Goal: Task Accomplishment & Management: Manage account settings

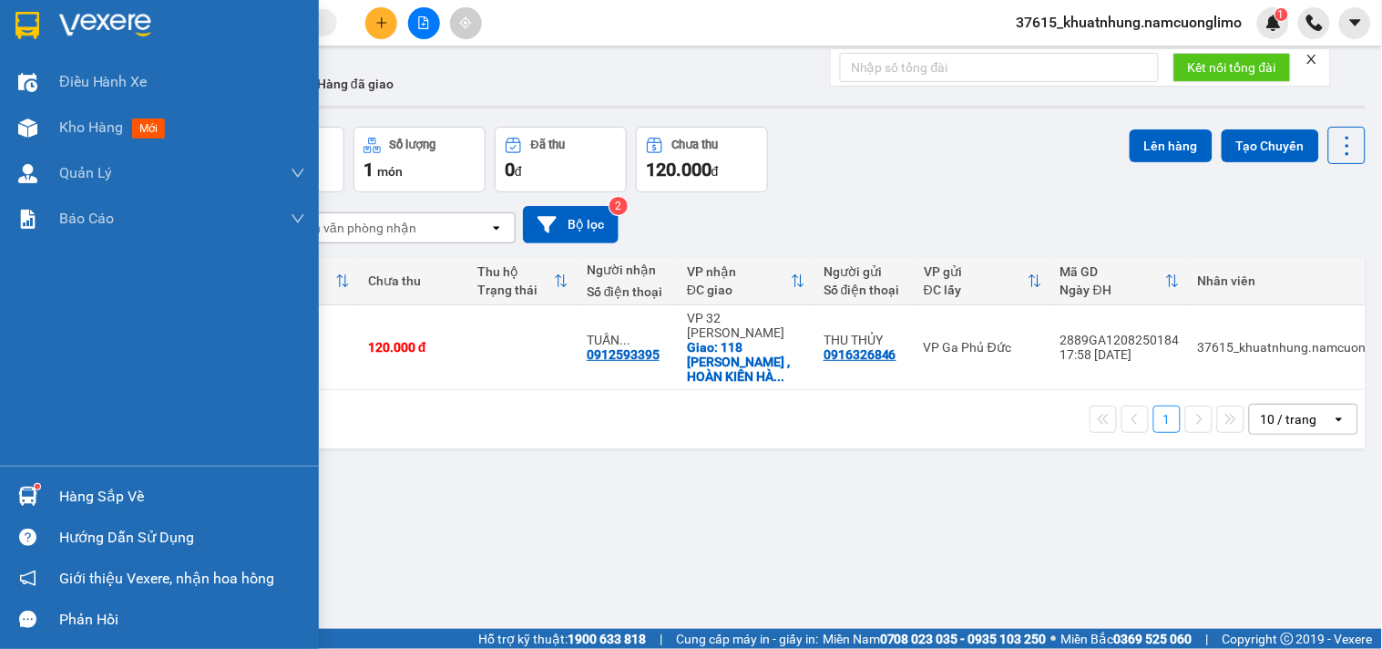
click at [15, 6] on div at bounding box center [159, 29] width 319 height 59
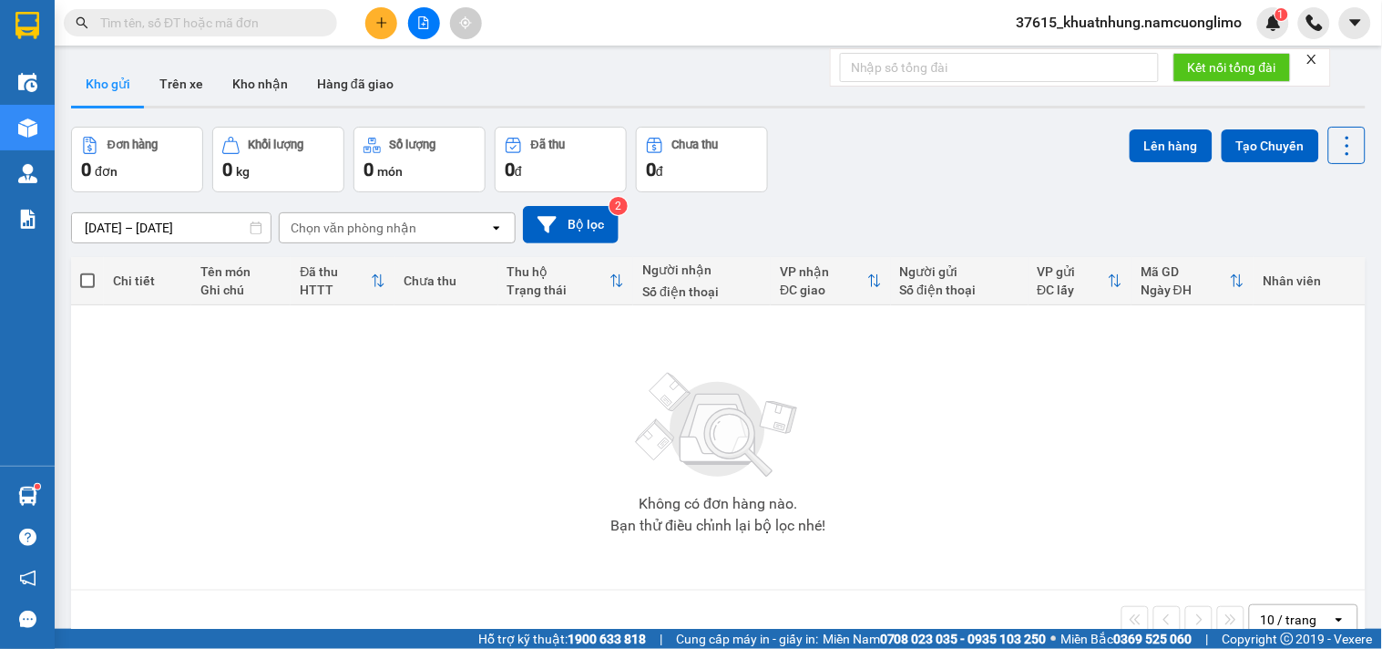
click at [1177, 19] on span "37615_khuatnhung.namcuonglimo" at bounding box center [1129, 22] width 255 height 23
click at [1073, 83] on span "Đổi mật khẩu" at bounding box center [1143, 86] width 210 height 20
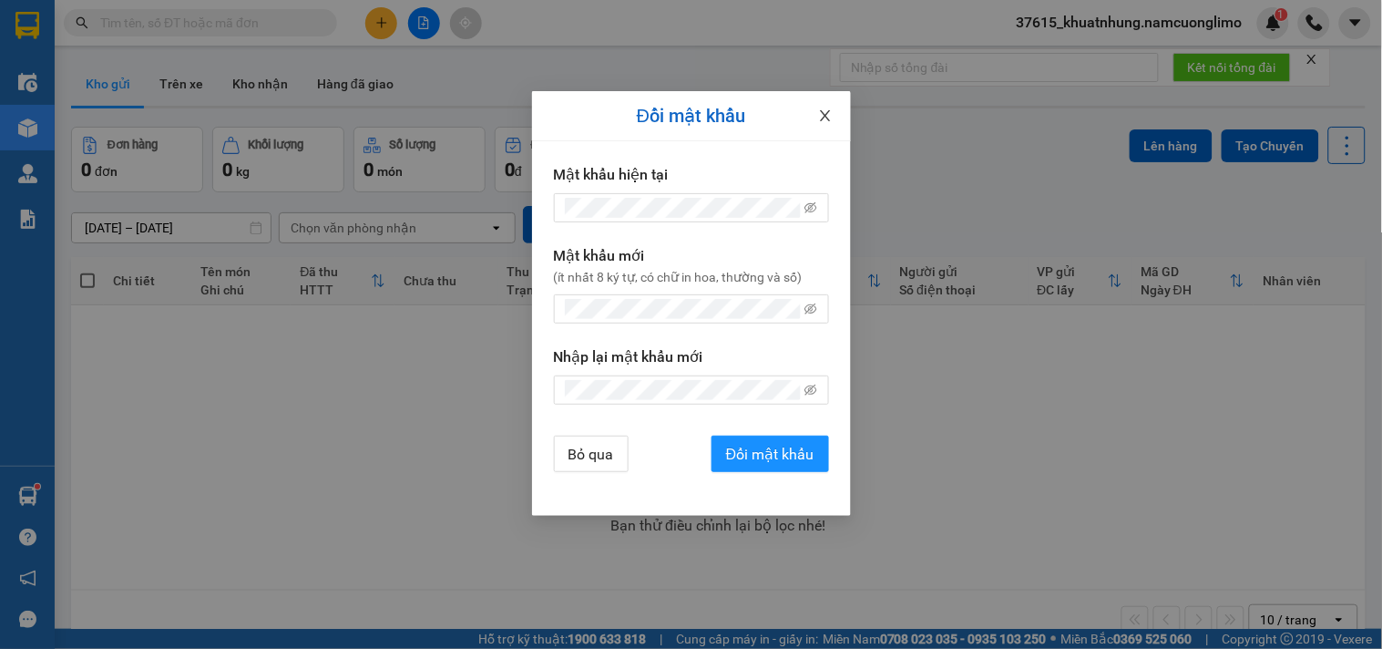
click at [833, 112] on span "Close" at bounding box center [825, 116] width 51 height 51
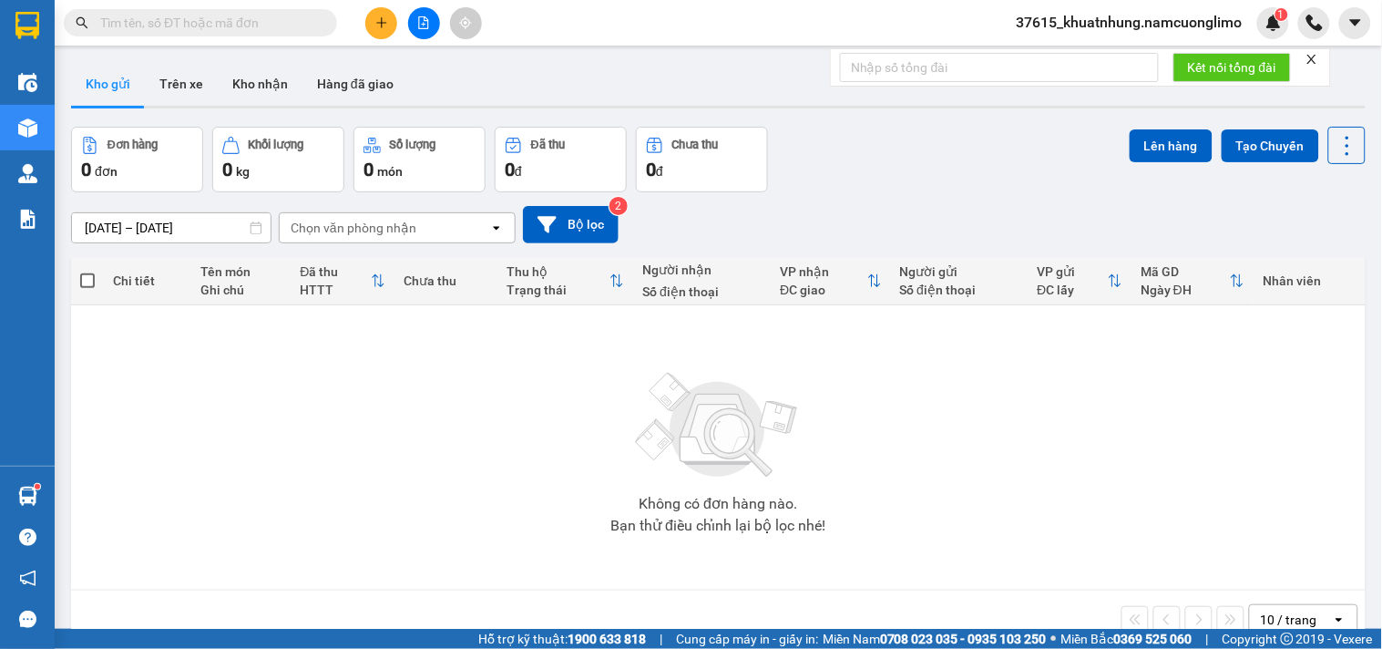
click at [1091, 23] on span "37615_khuatnhung.namcuonglimo" at bounding box center [1129, 22] width 255 height 23
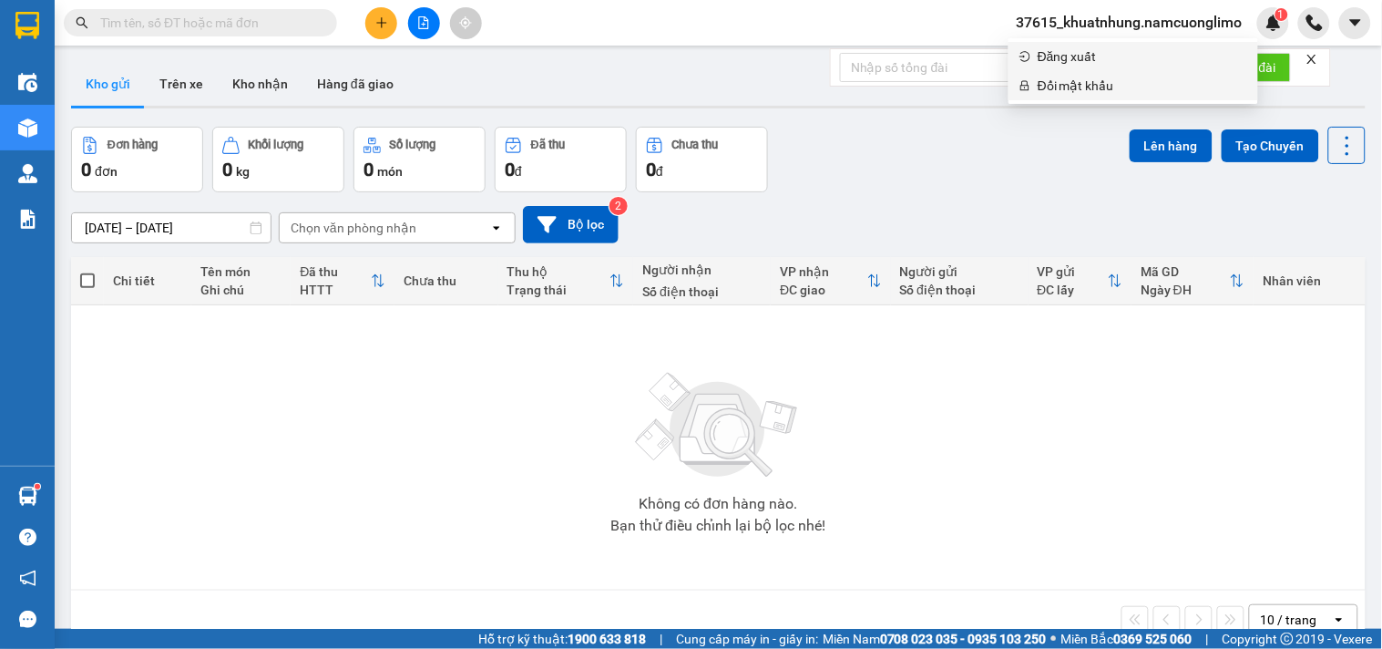
click at [1067, 58] on span "Đăng xuất" at bounding box center [1143, 56] width 210 height 20
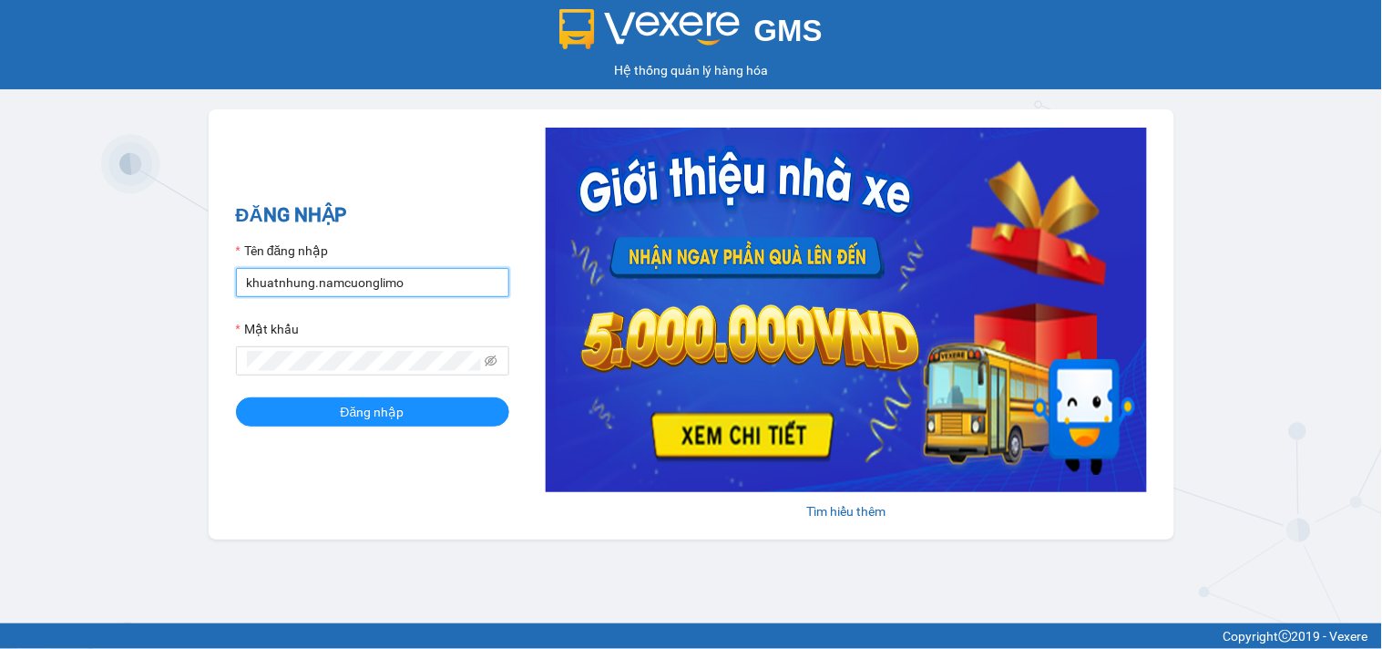
drag, startPoint x: 445, startPoint y: 277, endPoint x: 445, endPoint y: 292, distance: 14.6
click at [445, 277] on input "khuatnhung.namcuonglimo" at bounding box center [372, 282] width 273 height 29
type input "ltkoanh.namcuonglimo"
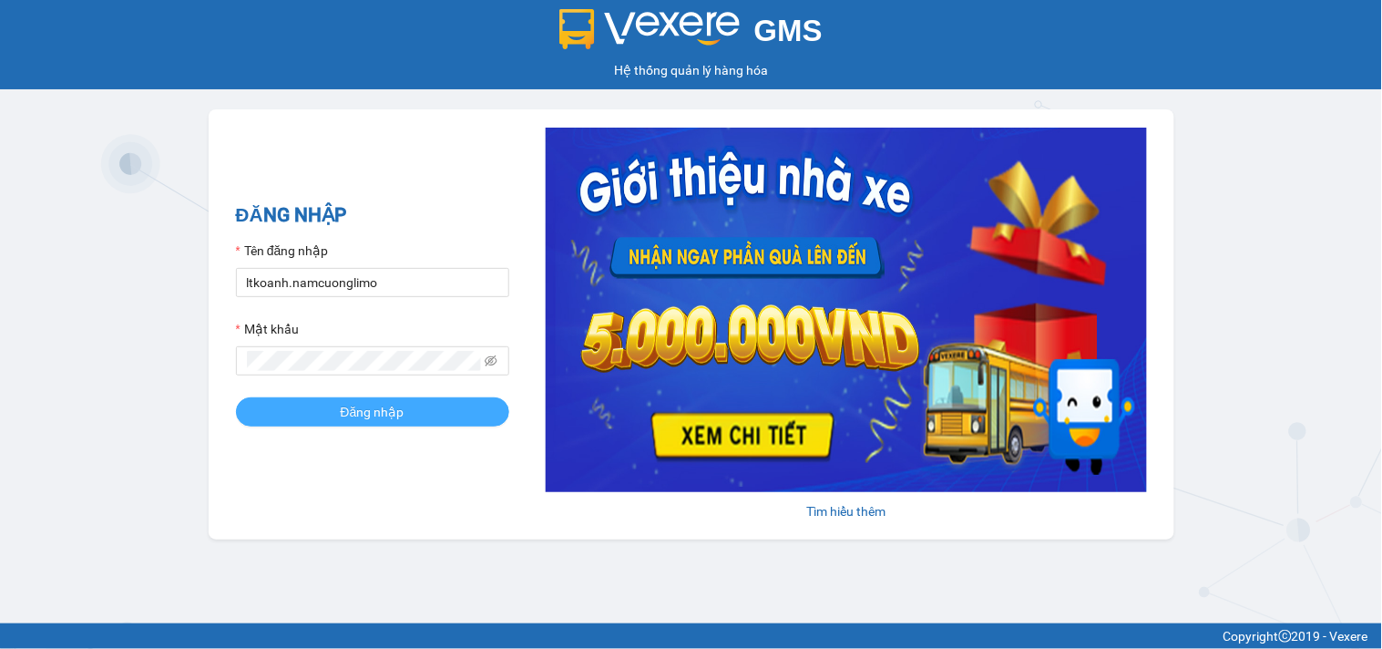
click at [416, 410] on button "Đăng nhập" at bounding box center [372, 411] width 273 height 29
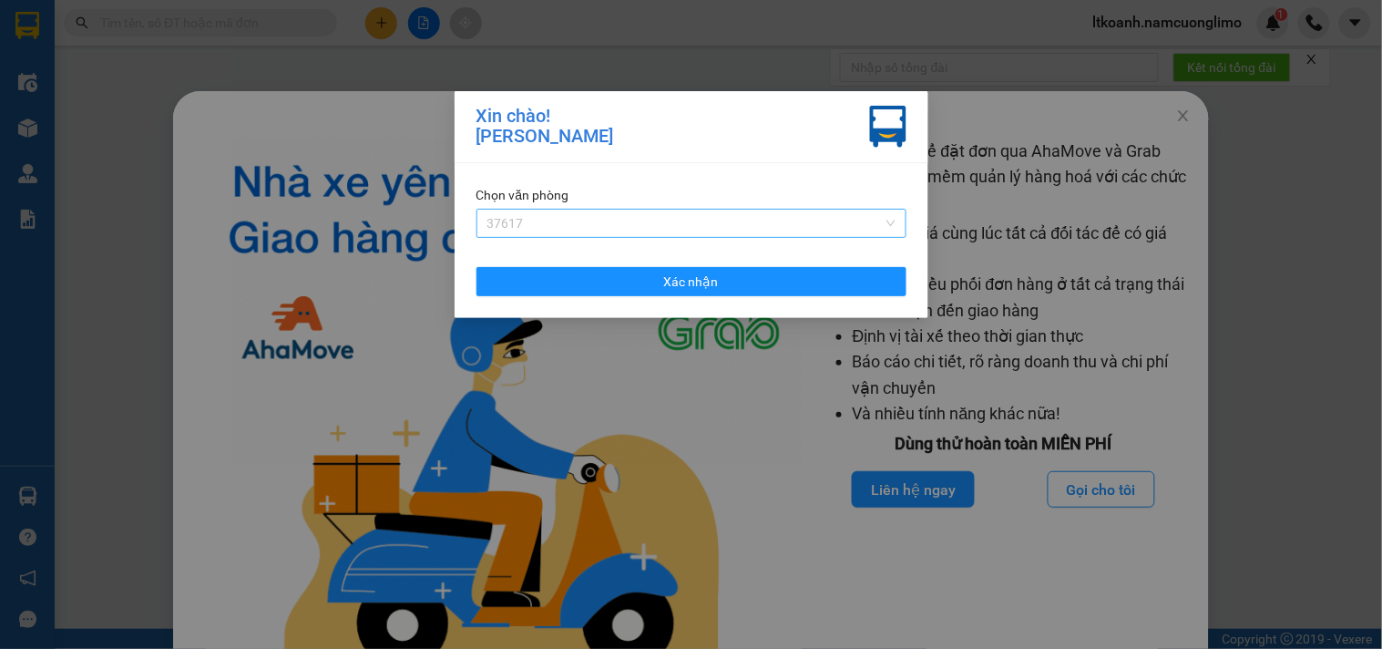
click at [605, 231] on span "37617" at bounding box center [692, 223] width 408 height 27
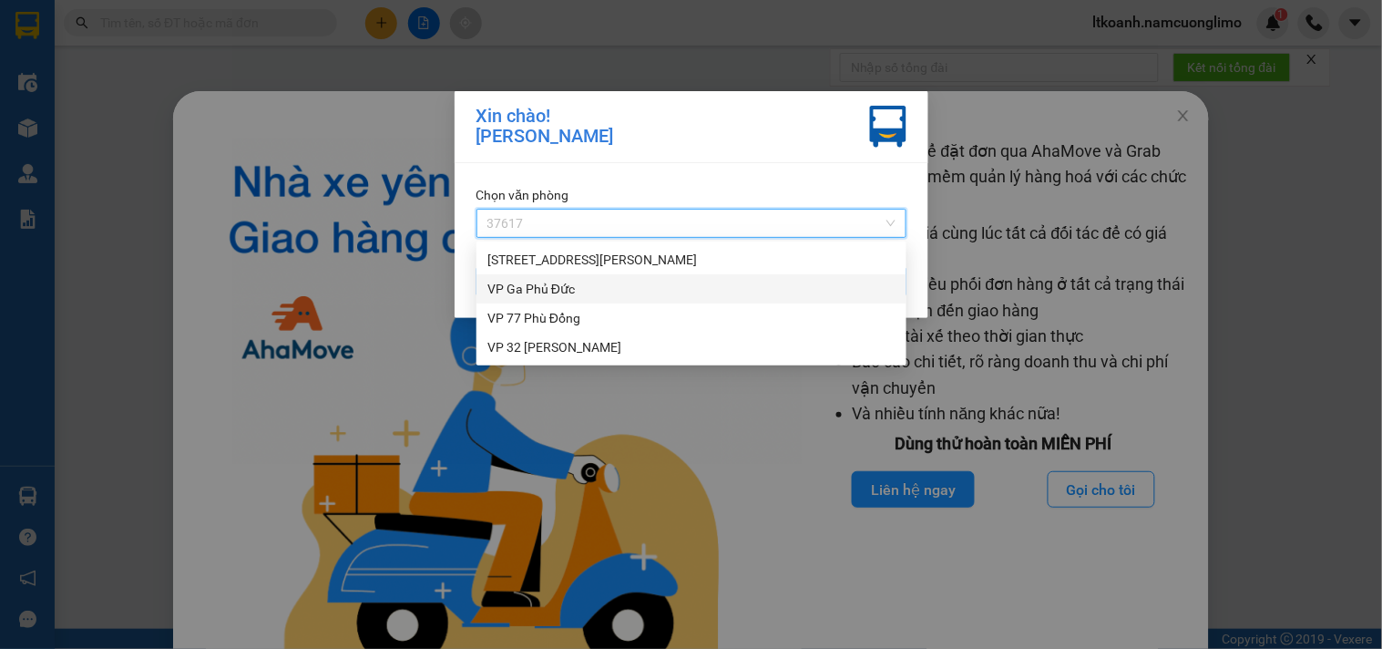
click at [547, 292] on div "VP Ga Phủ Đức" at bounding box center [692, 289] width 408 height 20
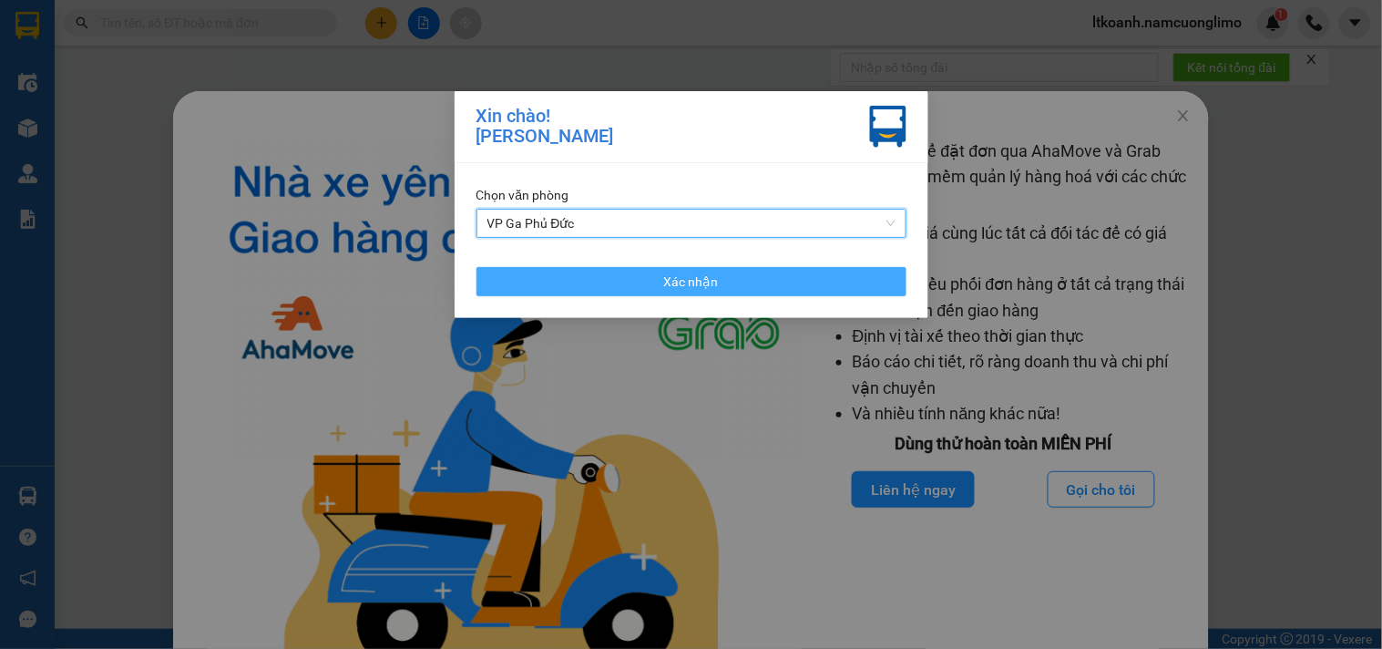
click at [711, 274] on span "Xác nhận" at bounding box center [691, 282] width 55 height 20
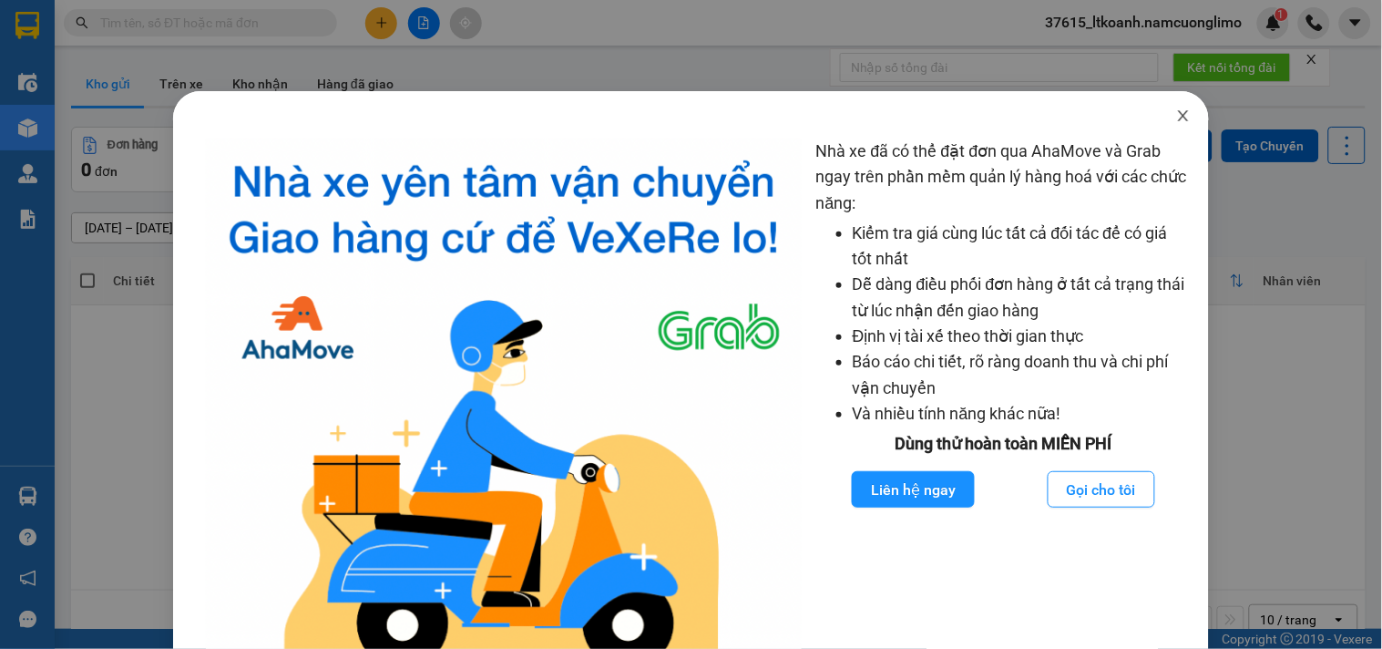
click at [1176, 110] on icon "close" at bounding box center [1183, 115] width 15 height 15
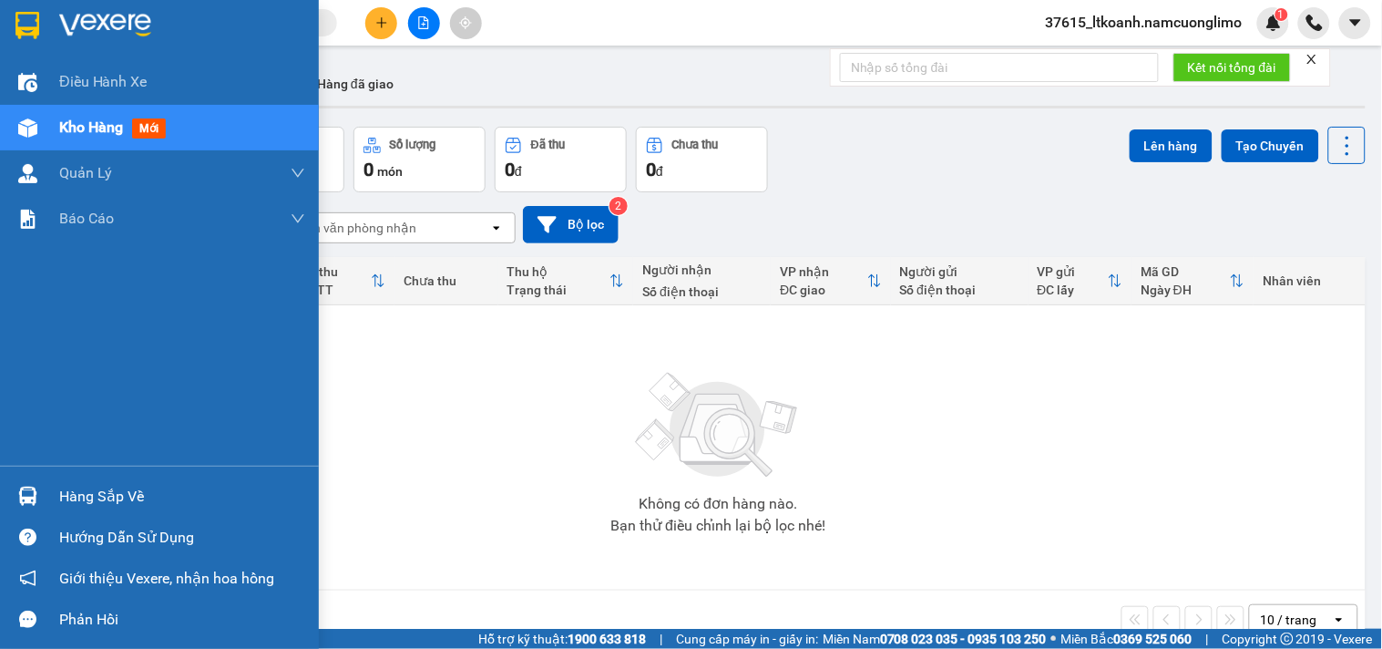
click at [39, 493] on div at bounding box center [28, 496] width 32 height 32
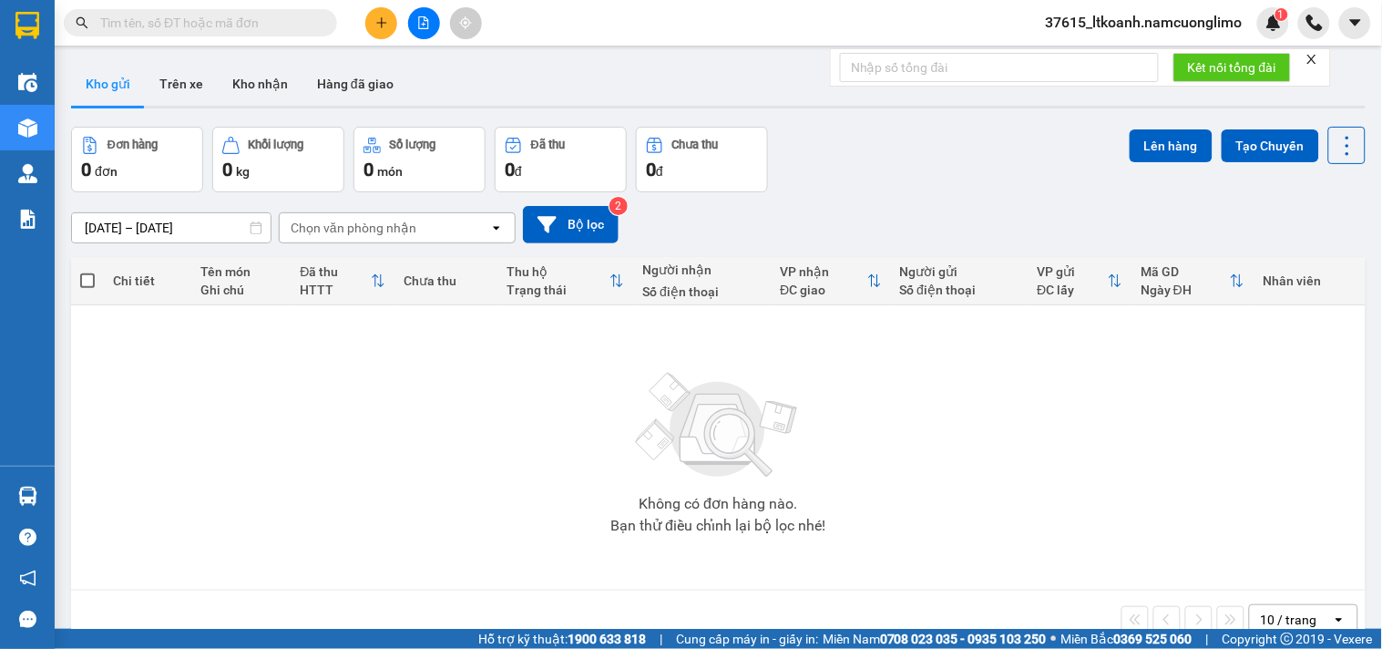
click at [912, 505] on section "Kết quả [PERSON_NAME] ( 0 ) Bộ lọc No Data 37615_ltkoanh.namcuonglimo 1 Điều [P…" at bounding box center [691, 324] width 1382 height 649
